Goal: Browse casually

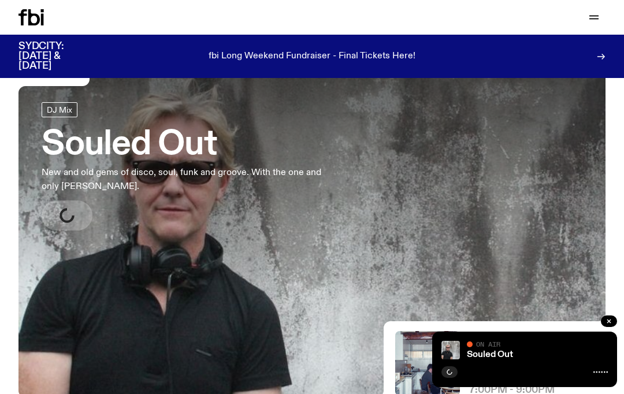
scroll to position [46, 0]
click at [613, 327] on button "button" at bounding box center [608, 321] width 16 height 12
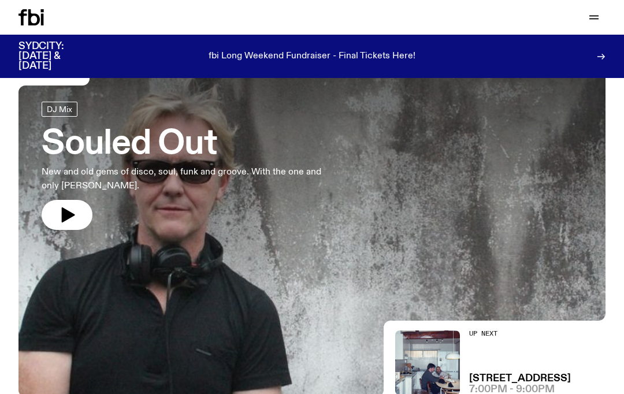
click at [63, 217] on icon "button" at bounding box center [68, 214] width 13 height 15
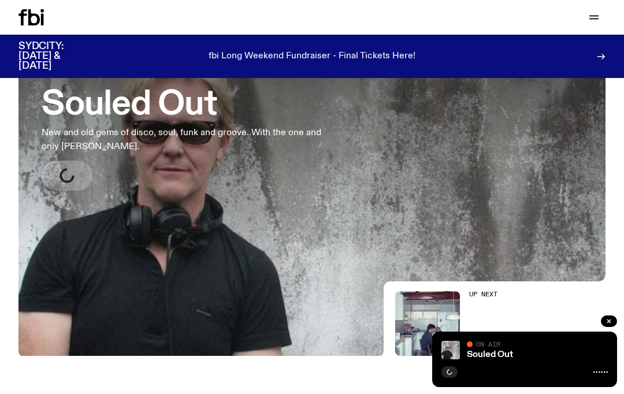
scroll to position [87, 0]
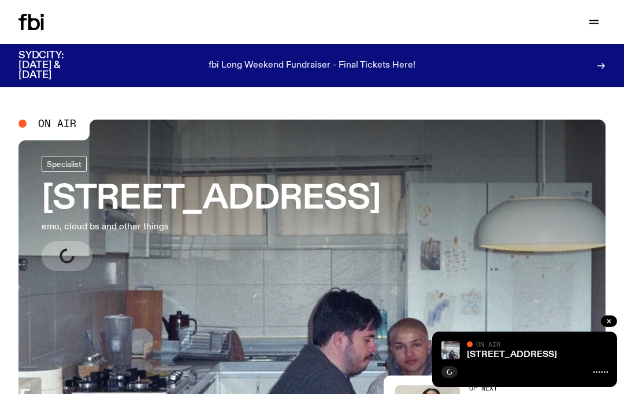
click at [616, 316] on div at bounding box center [608, 322] width 16 height 14
click at [612, 325] on button "button" at bounding box center [608, 321] width 16 height 12
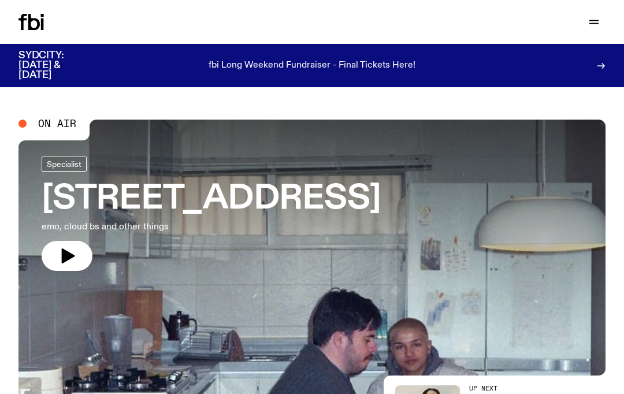
click at [69, 247] on icon "button" at bounding box center [67, 256] width 18 height 18
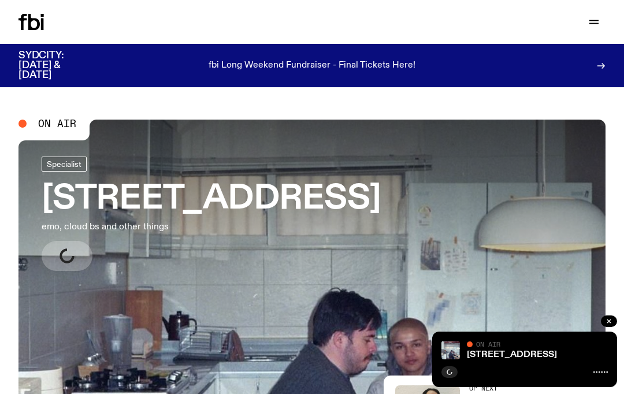
click at [605, 321] on icon "button" at bounding box center [608, 321] width 7 height 7
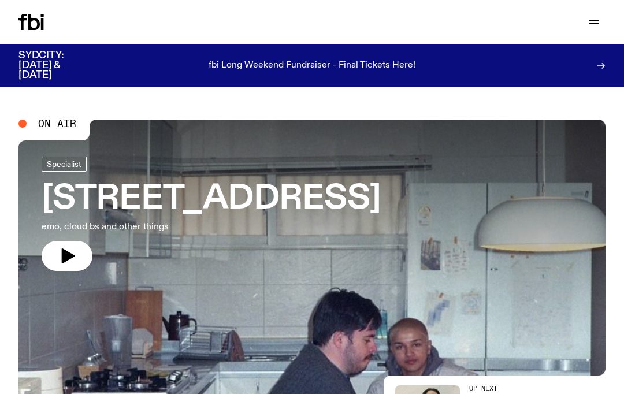
click at [64, 251] on icon "button" at bounding box center [68, 255] width 13 height 15
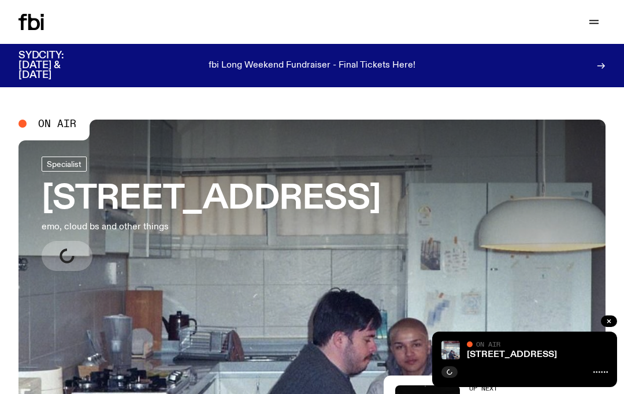
click at [605, 320] on button "button" at bounding box center [608, 321] width 16 height 12
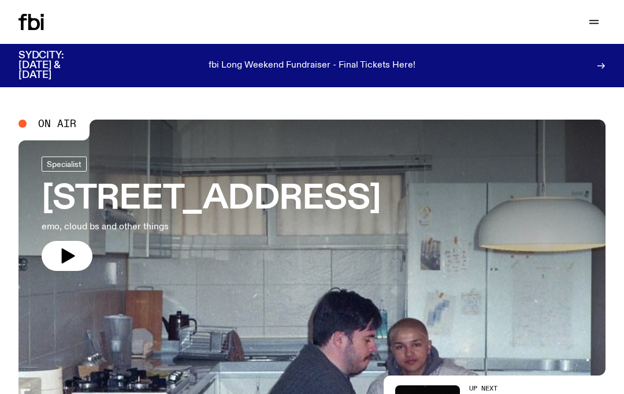
click at [73, 258] on icon "button" at bounding box center [67, 256] width 18 height 18
